Goal: Task Accomplishment & Management: Manage account settings

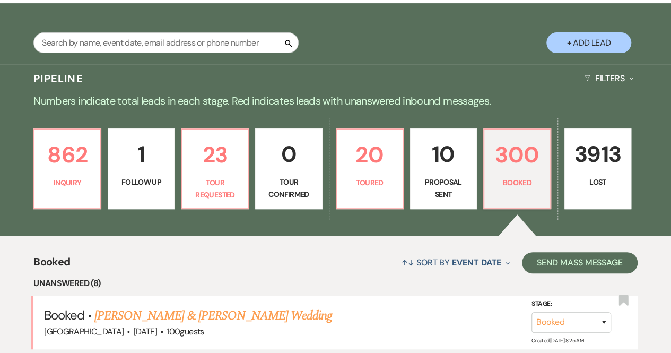
scroll to position [174, 0]
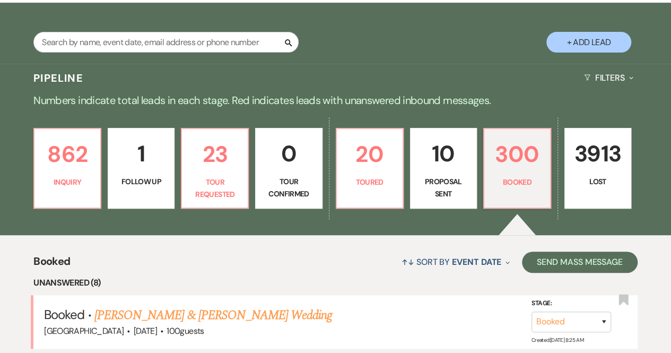
click at [422, 179] on p "Proposal Sent" at bounding box center [443, 188] width 53 height 24
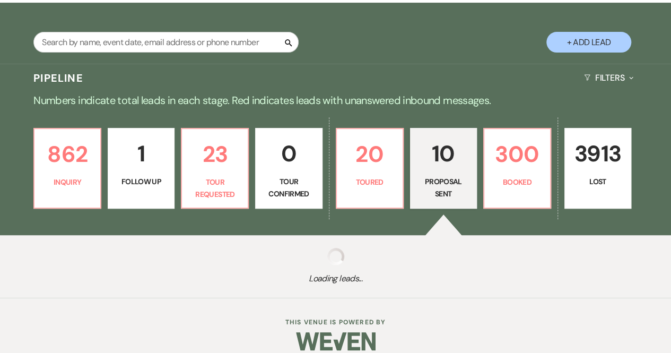
select select "6"
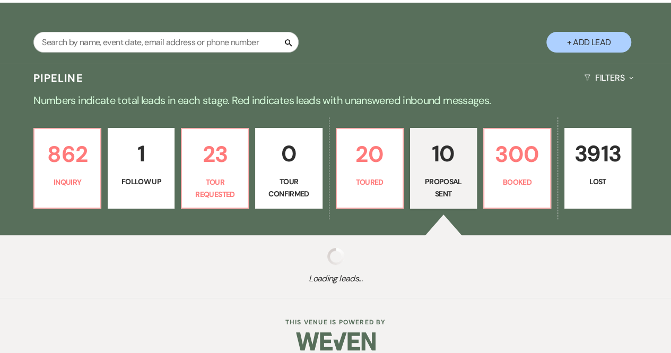
select select "6"
